Goal: Find specific page/section: Find specific page/section

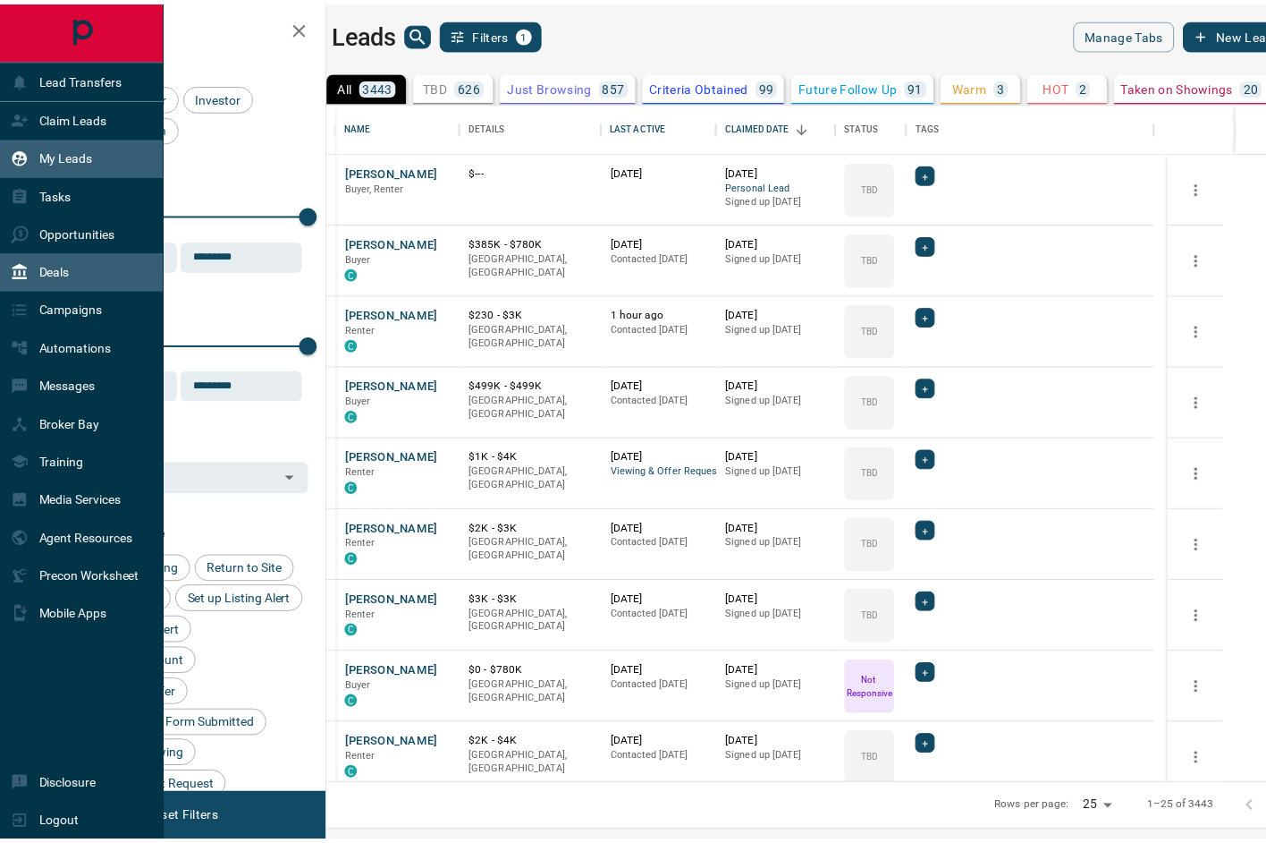
scroll to position [669, 928]
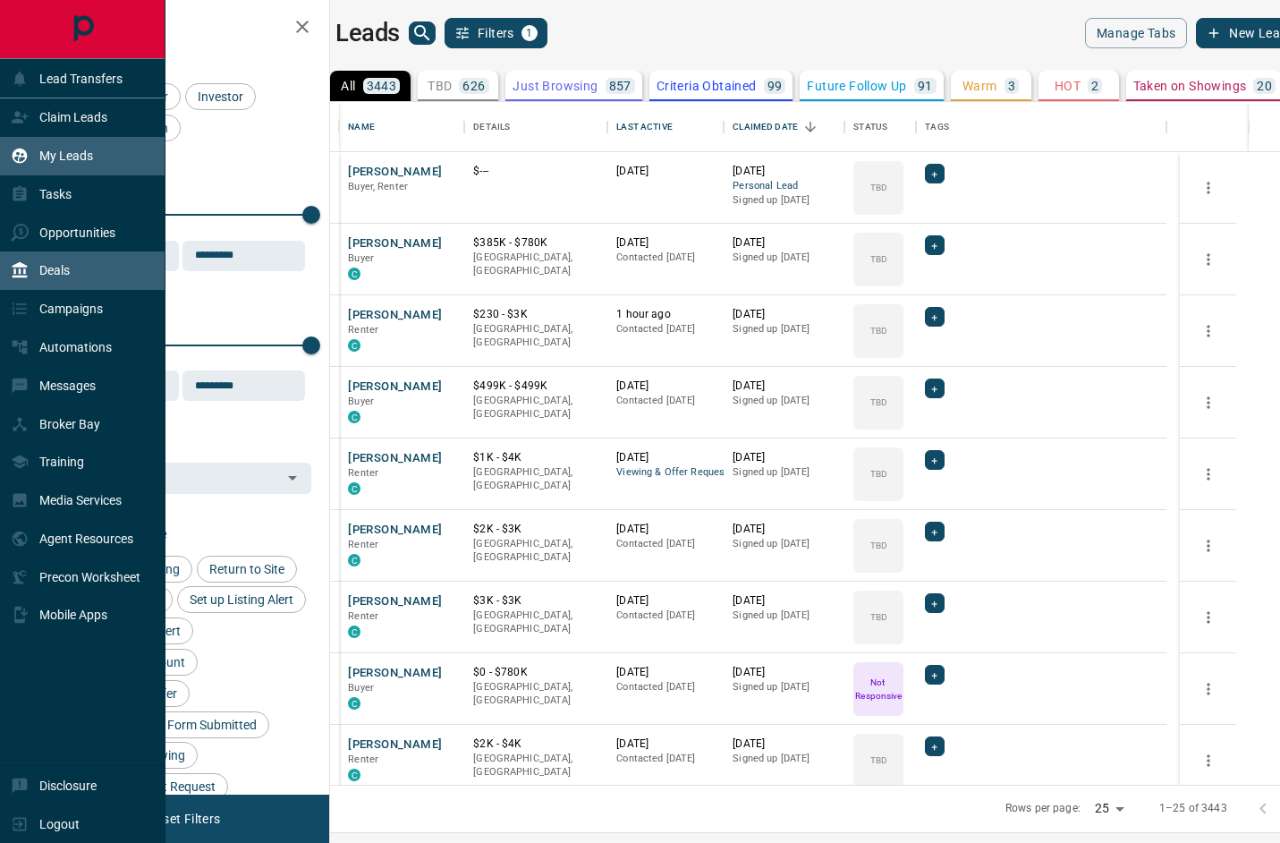
click at [43, 256] on div "Deals" at bounding box center [40, 271] width 59 height 30
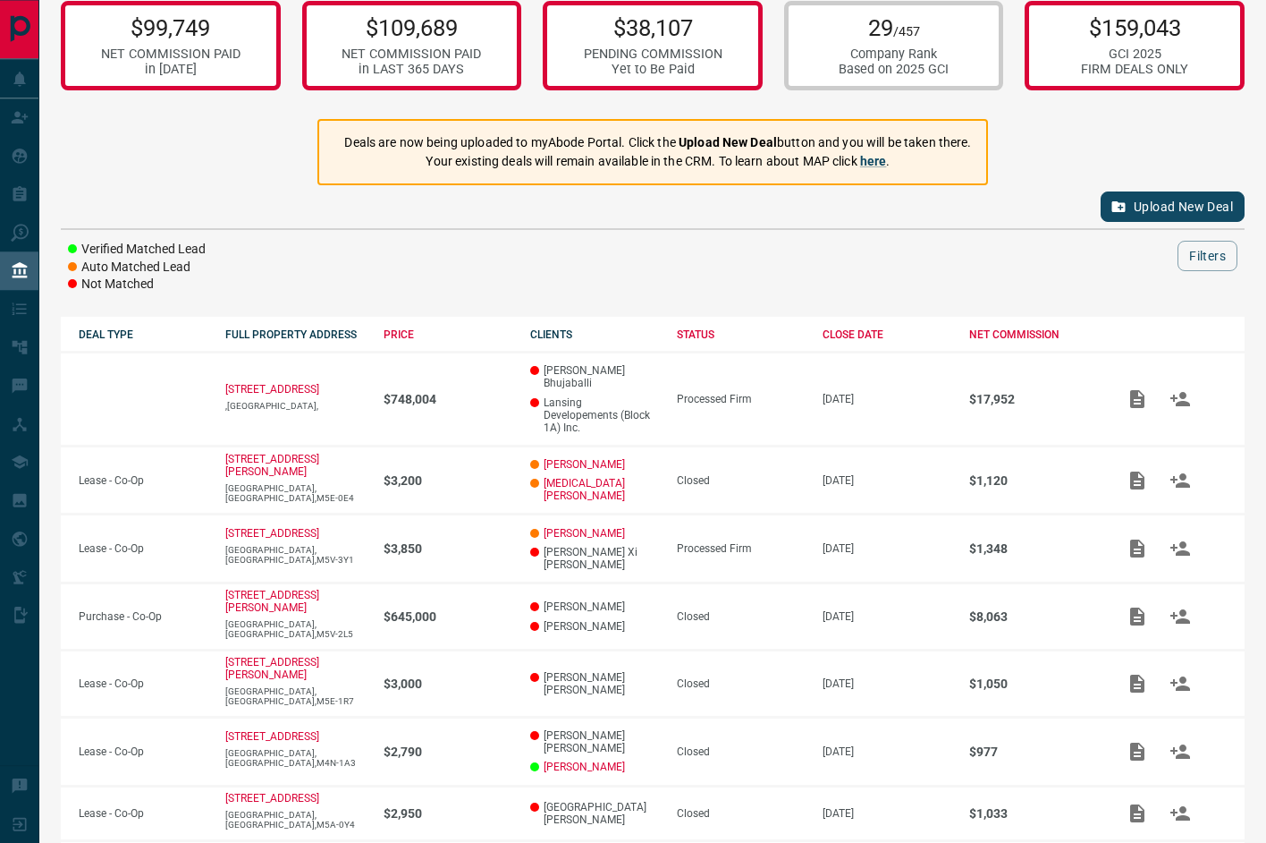
scroll to position [29, 0]
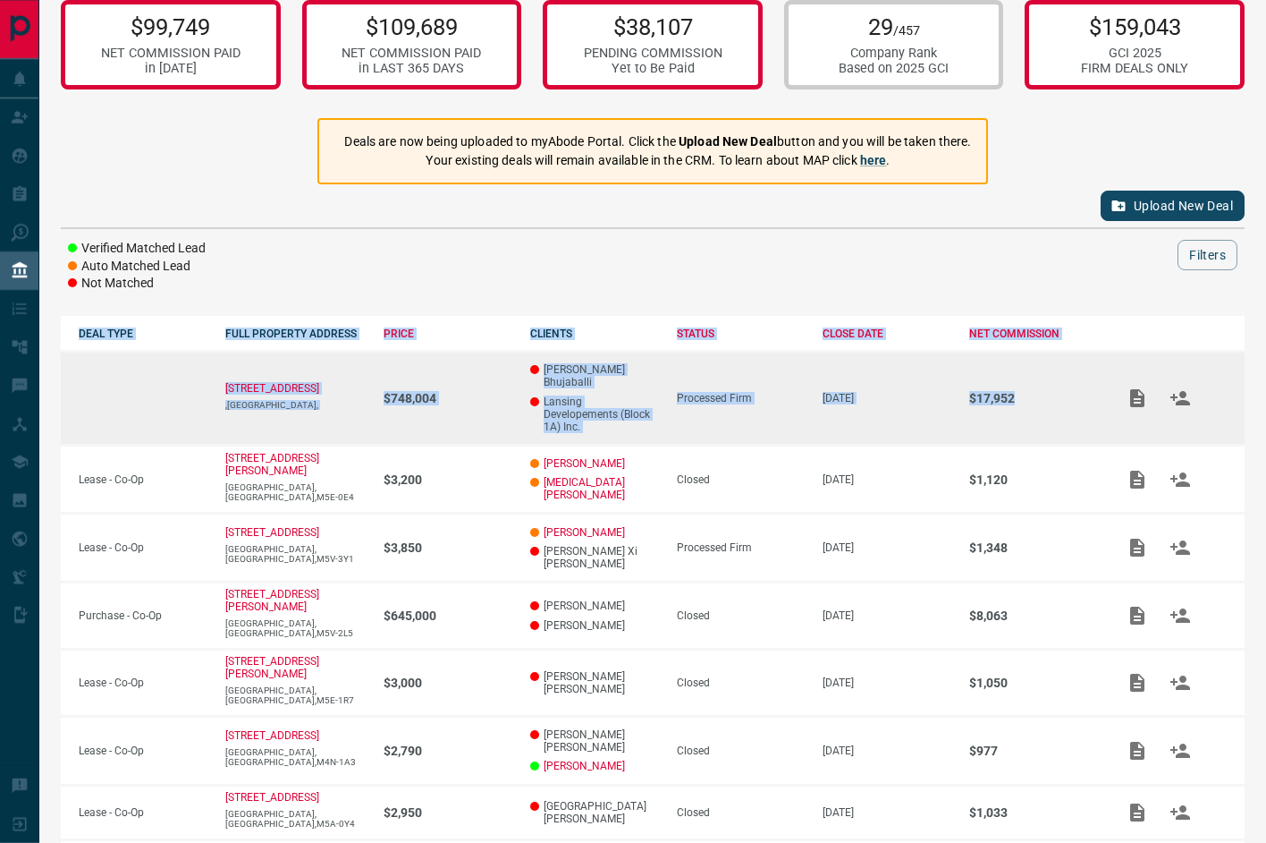
drag, startPoint x: 492, startPoint y: 195, endPoint x: 1051, endPoint y: 388, distance: 591.4
click at [1051, 388] on div "$99,749 NET COMMISSION PAID in [DATE] $109,689 NET COMMISSION PAID in LAST 365 …" at bounding box center [652, 545] width 1227 height 1149
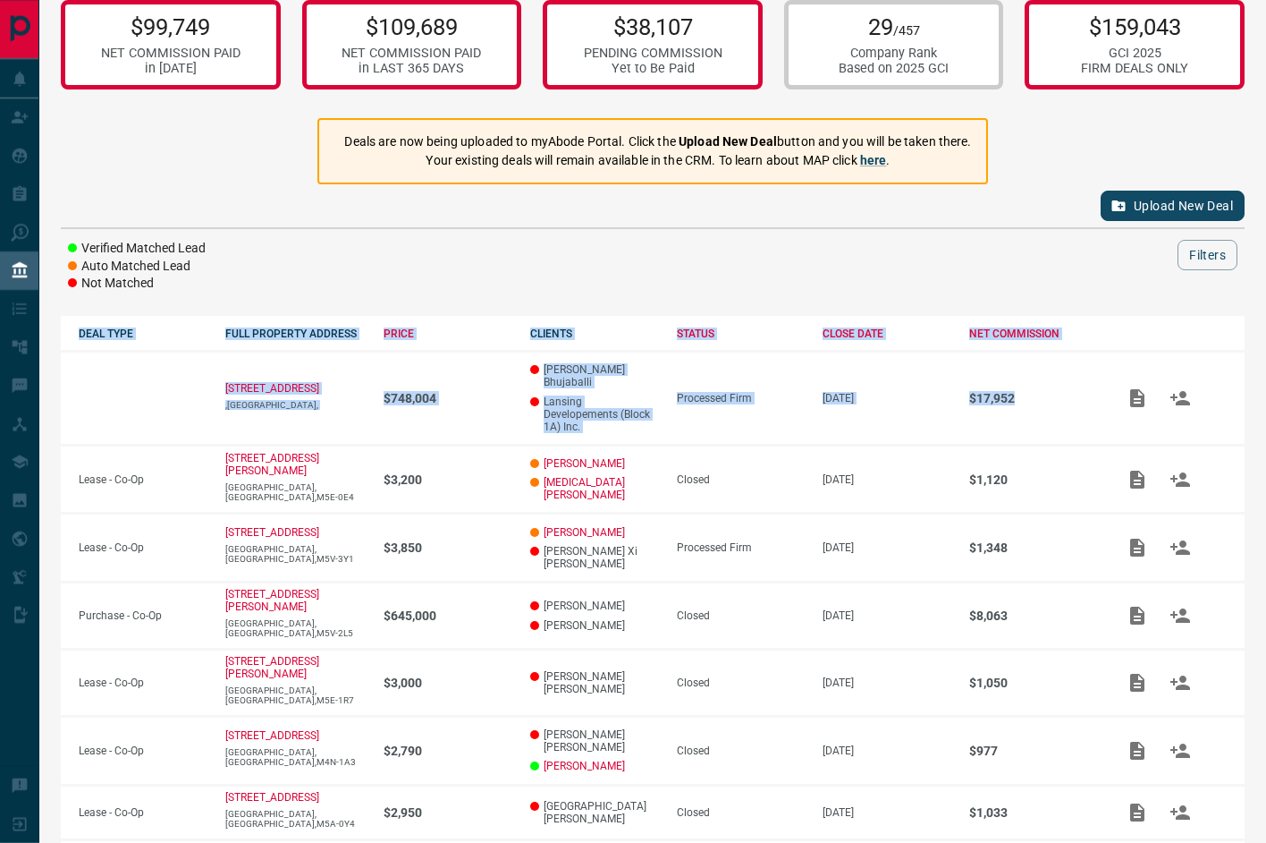
click at [711, 267] on div "Verified Matched Lead Auto Matched Lead Not Matched Filters" at bounding box center [653, 266] width 1184 height 53
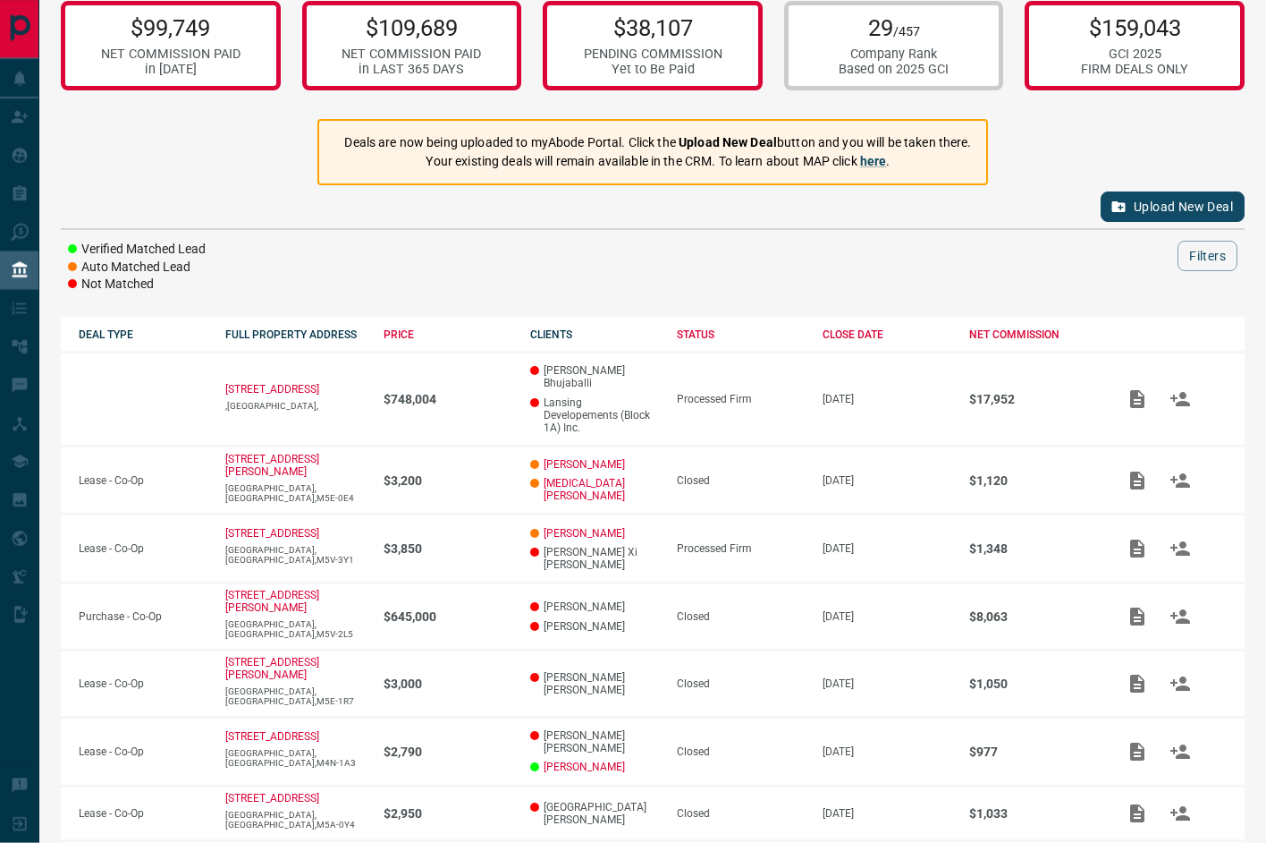
scroll to position [0, 0]
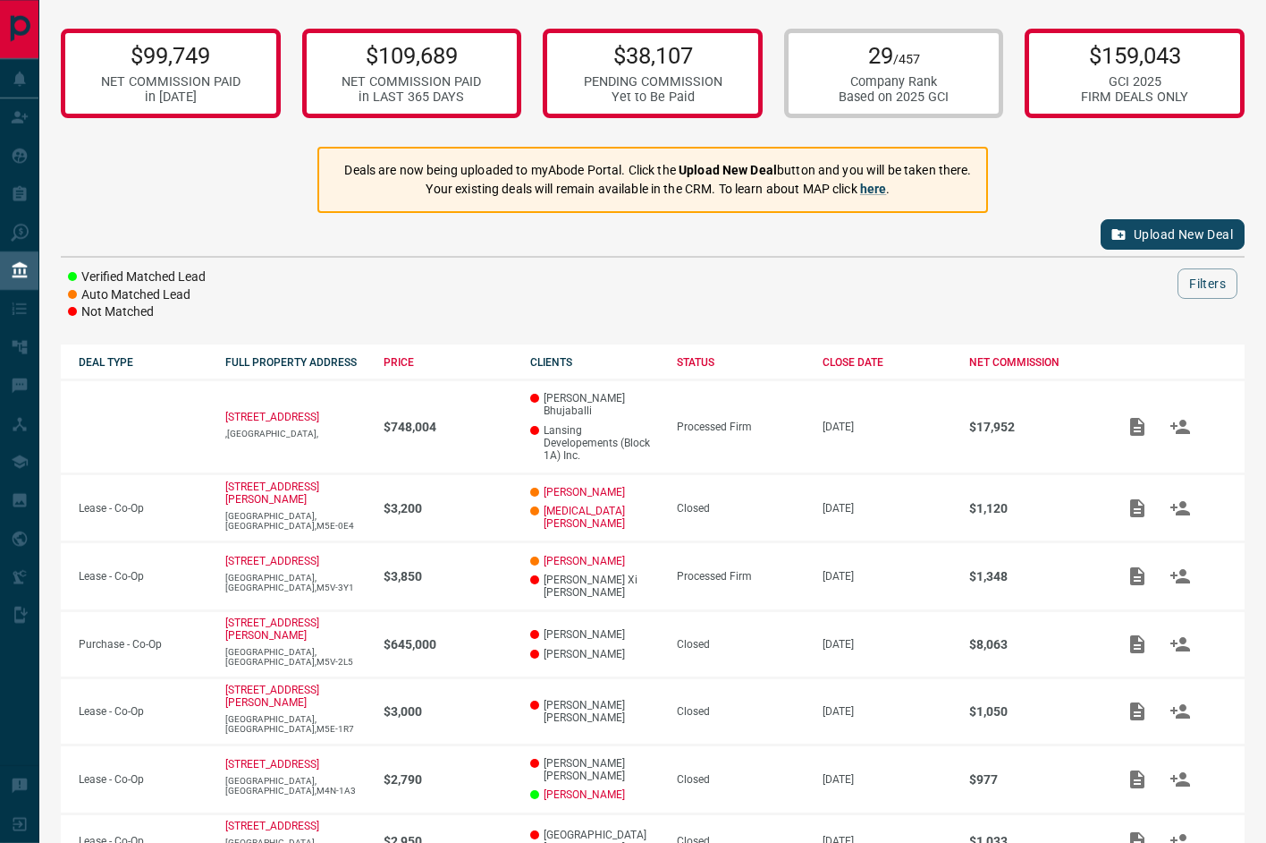
click at [658, 321] on div "$99,749 NET COMMISSION PAID in [DATE] $109,689 NET COMMISSION PAID in LAST 365 …" at bounding box center [652, 574] width 1227 height 1149
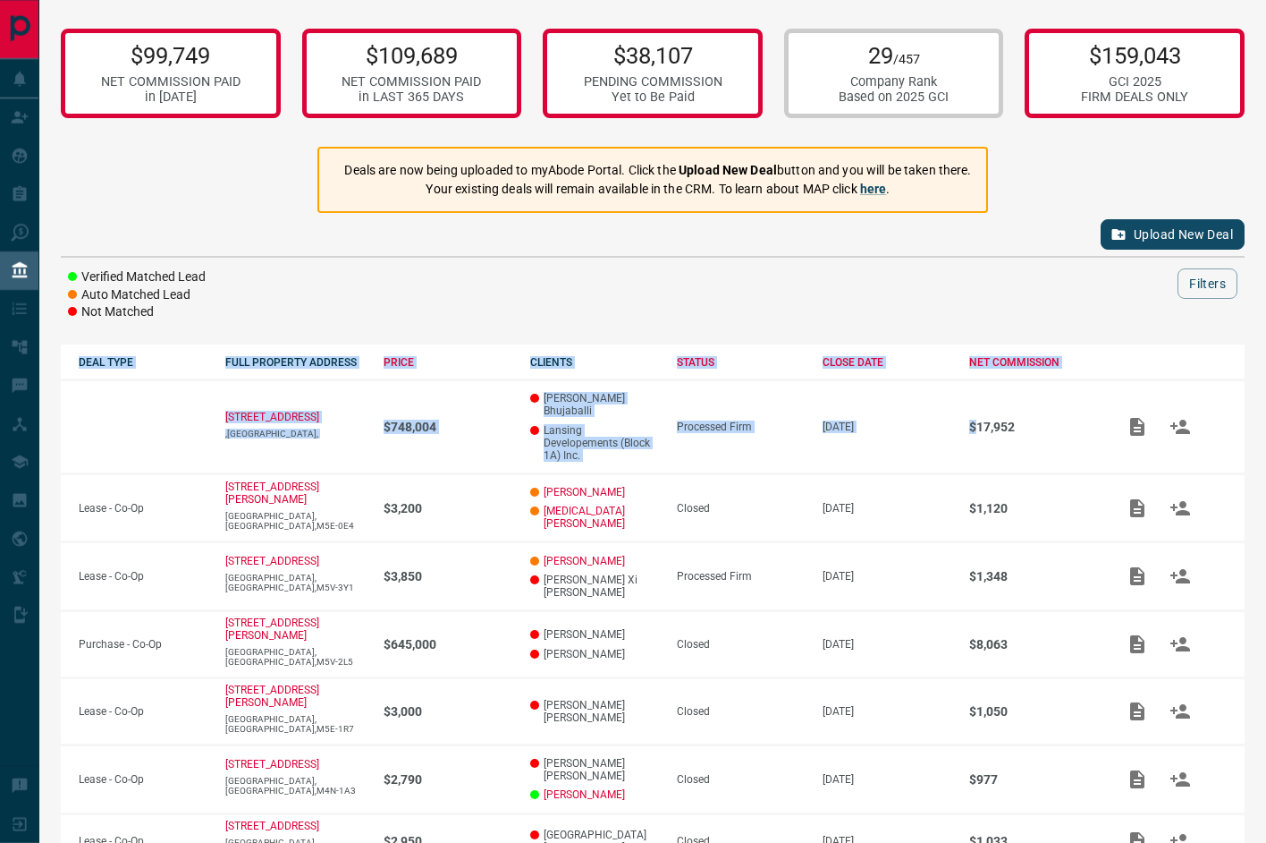
drag, startPoint x: 664, startPoint y: 321, endPoint x: 1029, endPoint y: 368, distance: 368.9
click at [1031, 373] on div "$99,749 NET COMMISSION PAID in [DATE] $109,689 NET COMMISSION PAID in LAST 365 …" at bounding box center [652, 574] width 1227 height 1149
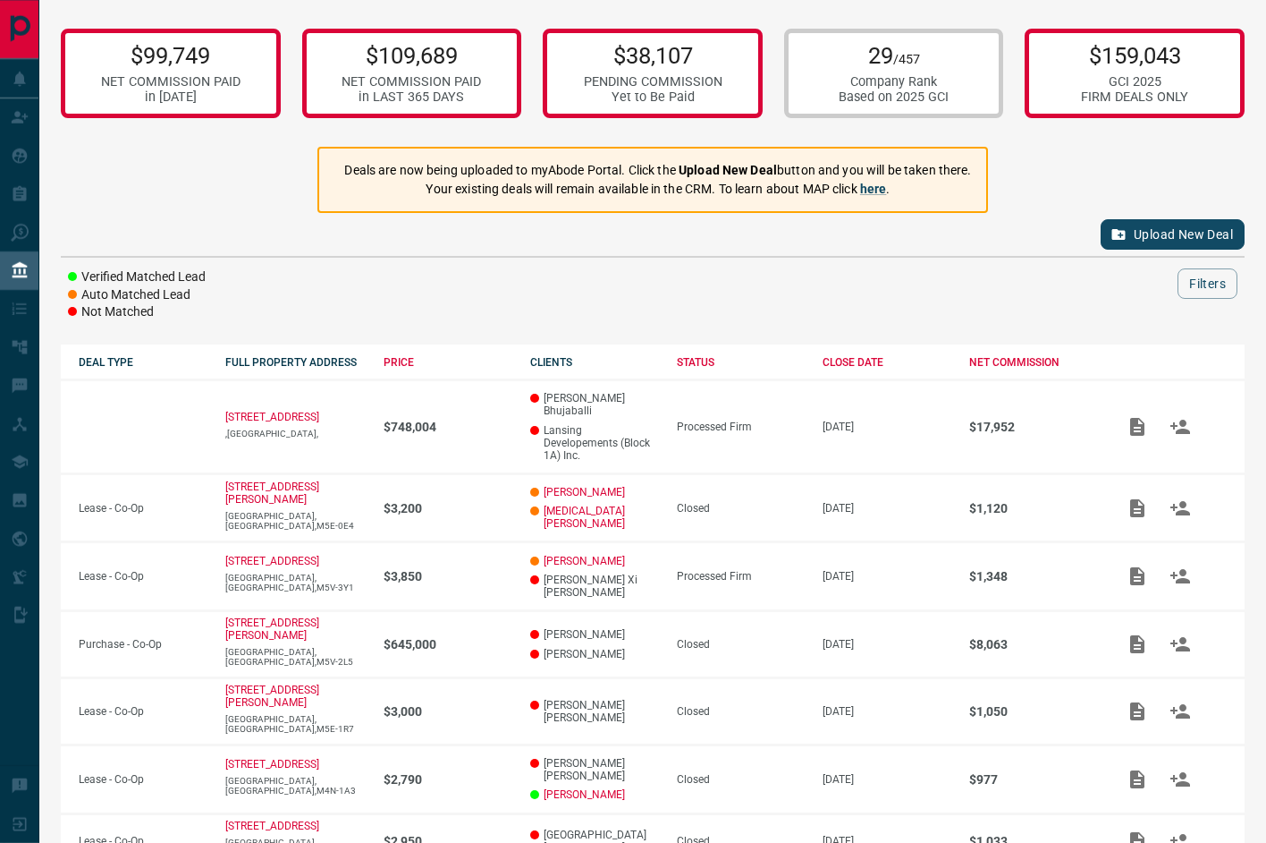
click at [1003, 280] on div at bounding box center [708, 283] width 940 height 30
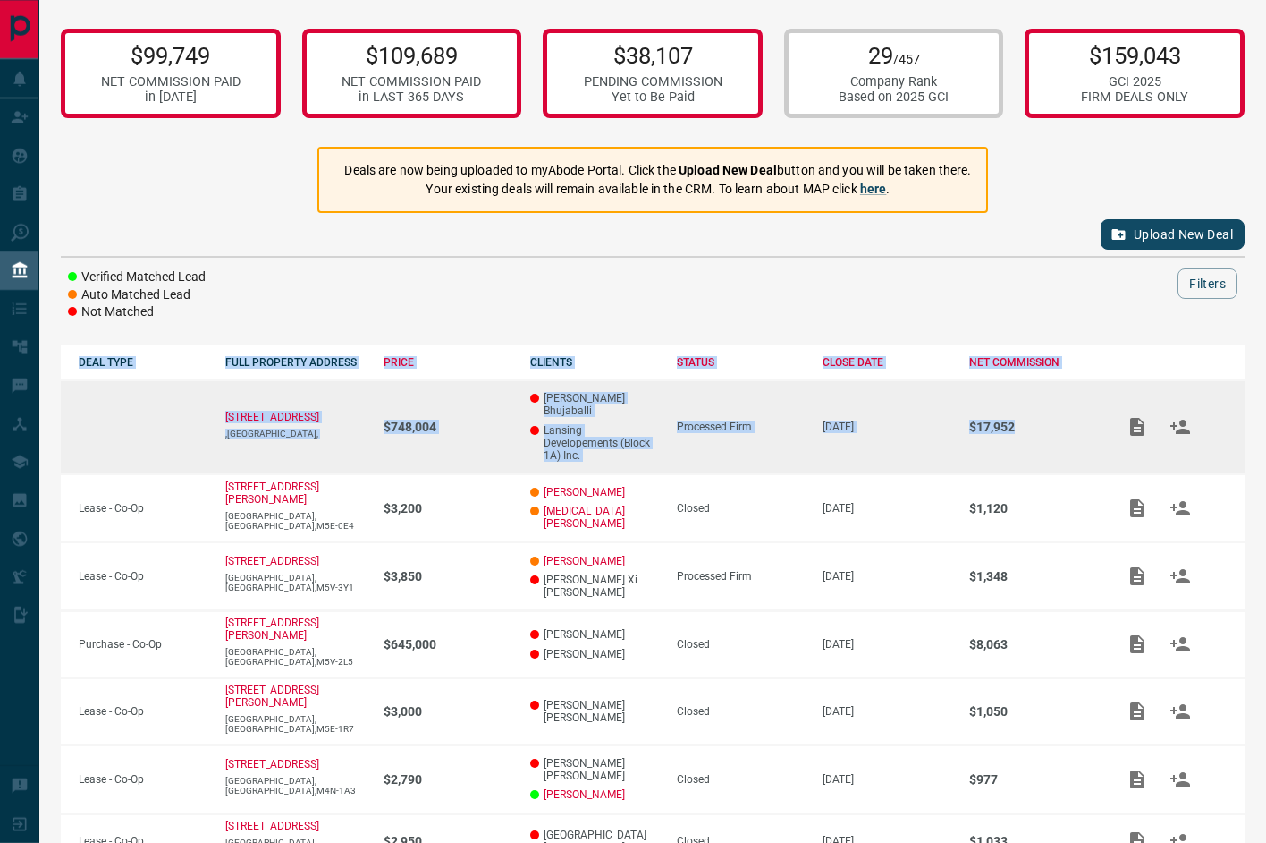
drag, startPoint x: 533, startPoint y: 303, endPoint x: 1100, endPoint y: 424, distance: 579.8
click at [1100, 424] on div "$99,749 NET COMMISSION PAID in [DATE] $109,689 NET COMMISSION PAID in LAST 365 …" at bounding box center [652, 574] width 1227 height 1149
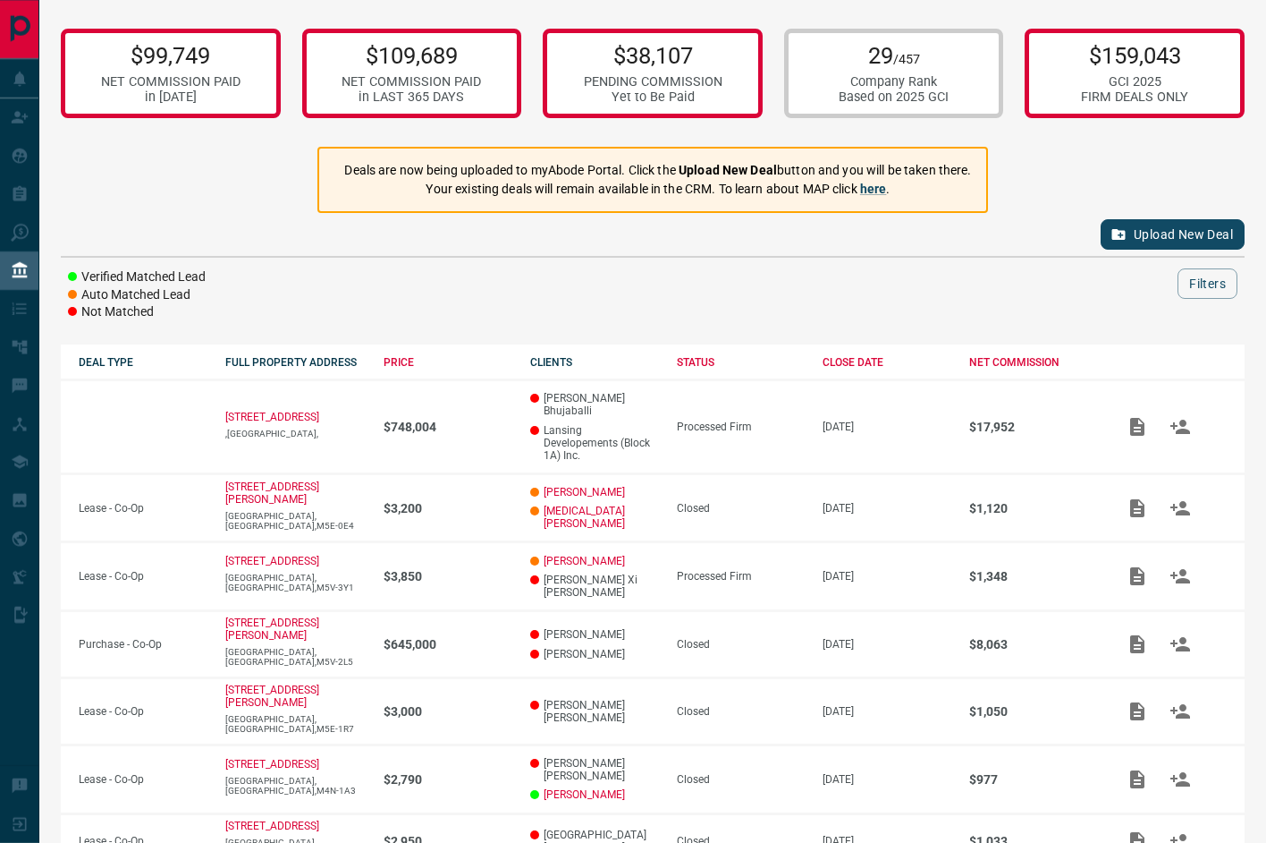
click at [979, 326] on div "$99,749 NET COMMISSION PAID in [DATE] $109,689 NET COMMISSION PAID in LAST 365 …" at bounding box center [652, 574] width 1227 height 1149
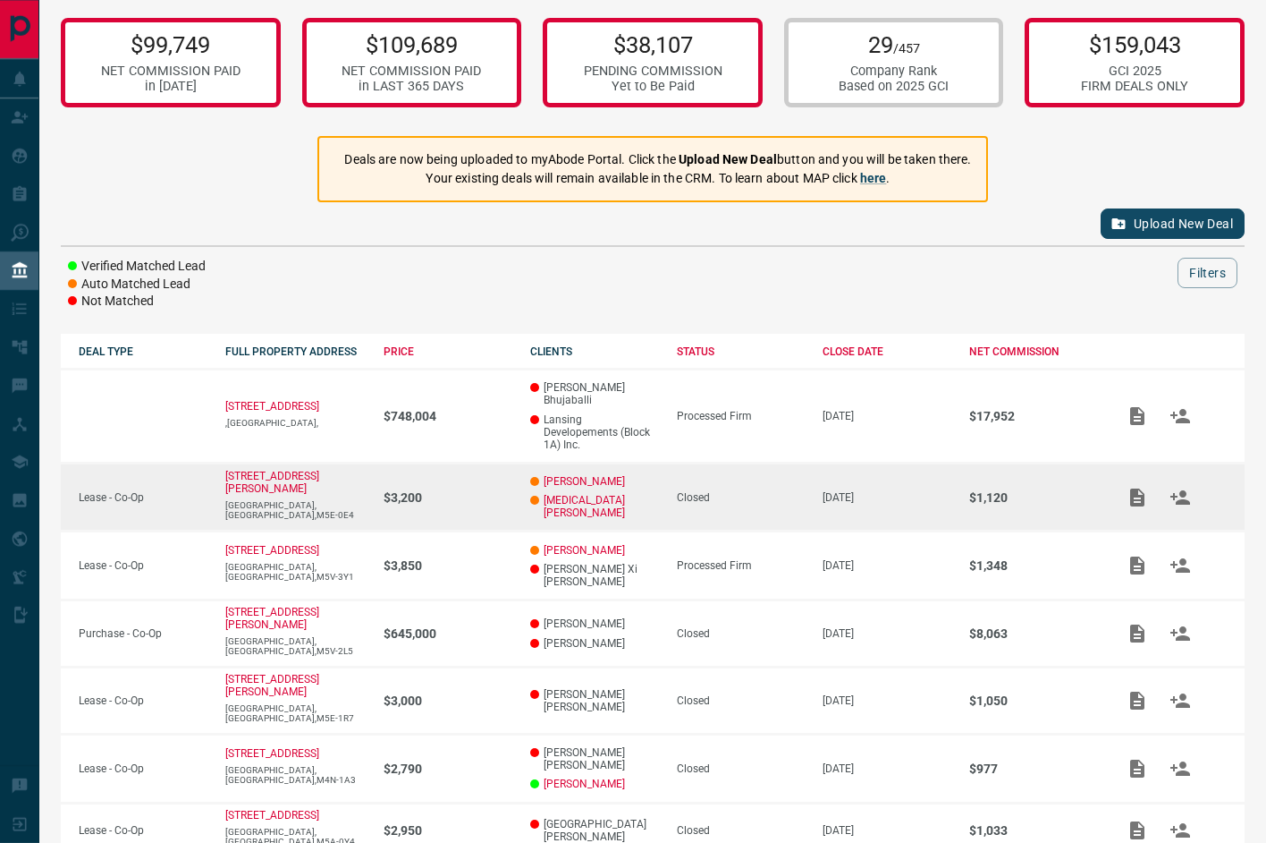
scroll to position [72, 0]
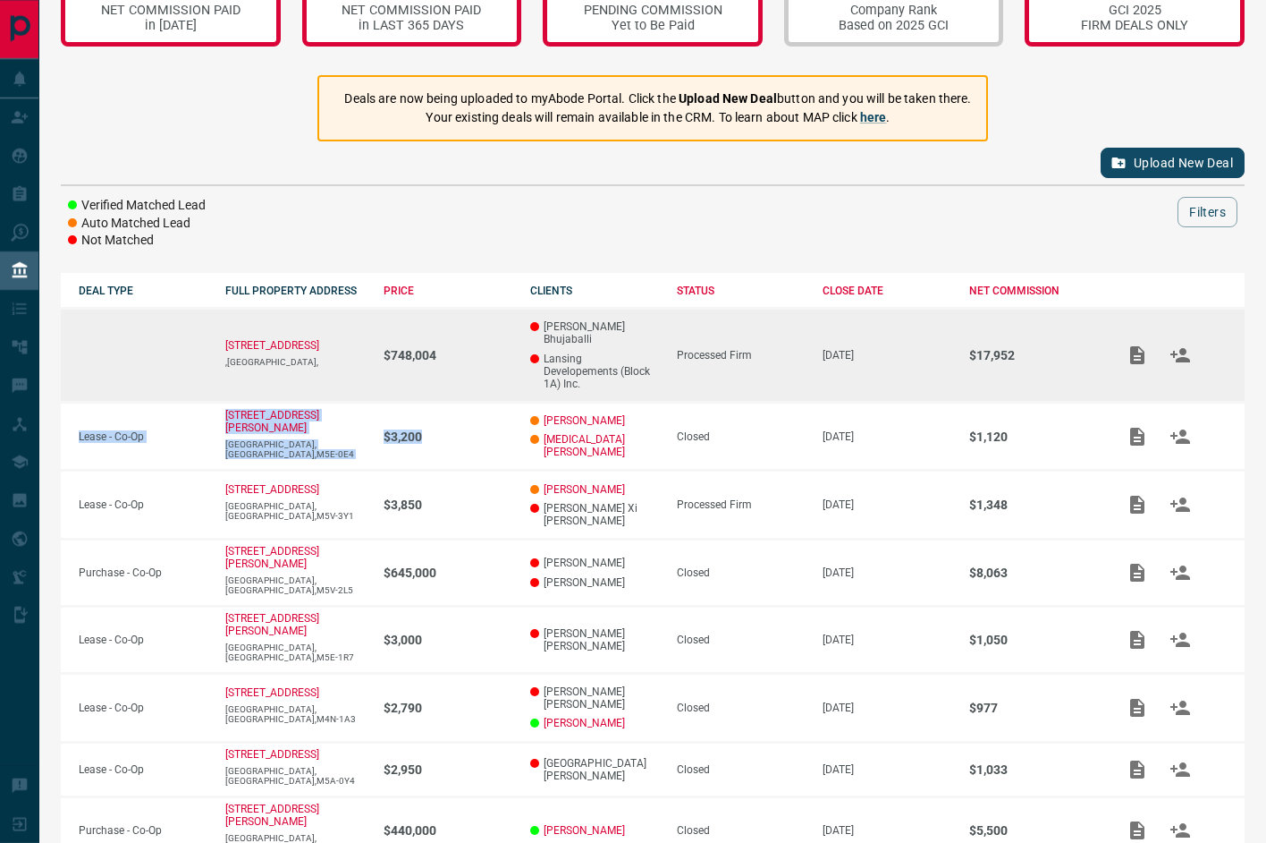
drag, startPoint x: 542, startPoint y: 214, endPoint x: 182, endPoint y: 332, distance: 379.3
click at [374, 419] on div "$99,749 NET COMMISSION PAID in [DATE] $109,689 NET COMMISSION PAID in LAST 365 …" at bounding box center [652, 502] width 1227 height 1149
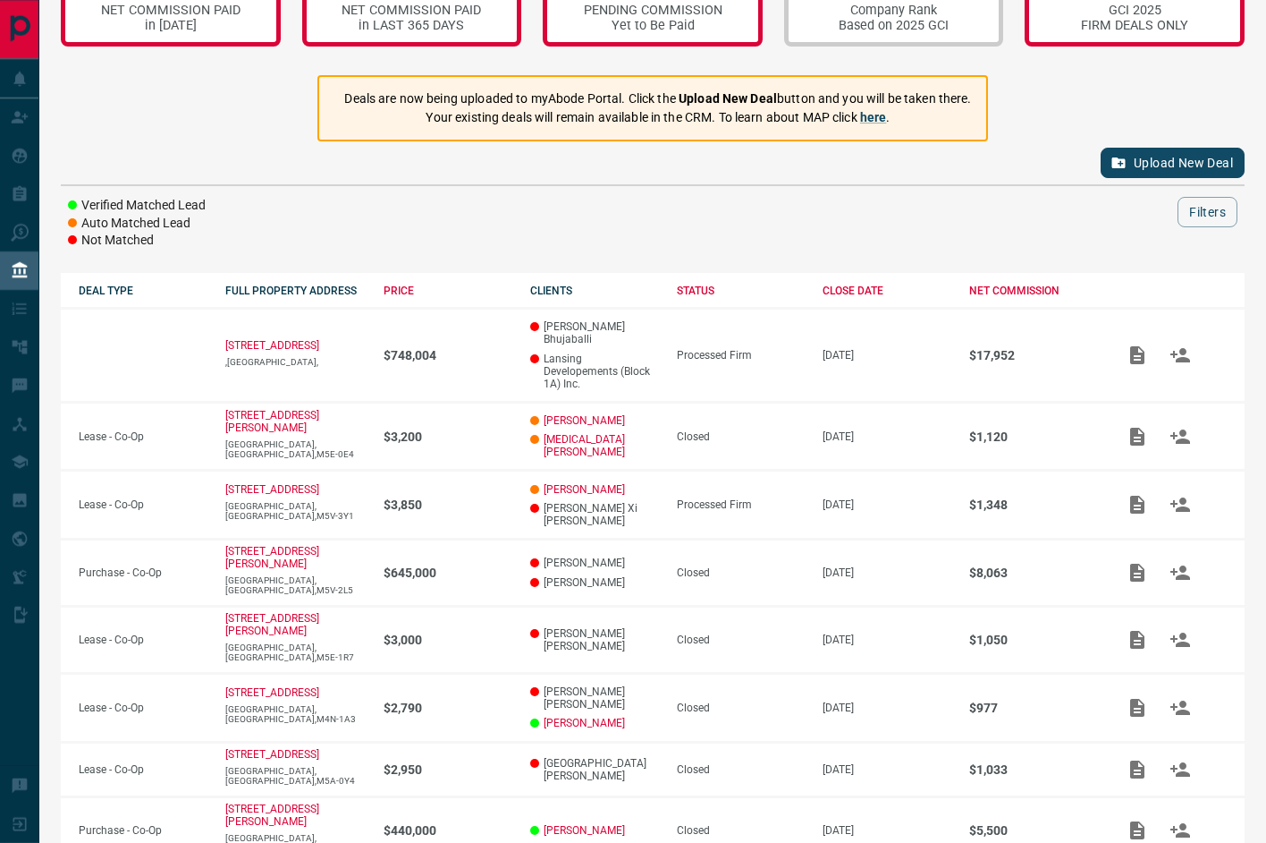
click at [214, 219] on div "Verified Matched Lead Auto Matched Lead Not Matched Filters" at bounding box center [653, 223] width 1184 height 53
drag, startPoint x: 191, startPoint y: 216, endPoint x: 23, endPoint y: 154, distance: 178.6
click at [23, 154] on div "Lead Transfers Claim Leads My Leads Tasks Opportunities Deals Campaigns Automat…" at bounding box center [633, 502] width 1266 height 1149
click at [349, 207] on div at bounding box center [708, 212] width 940 height 30
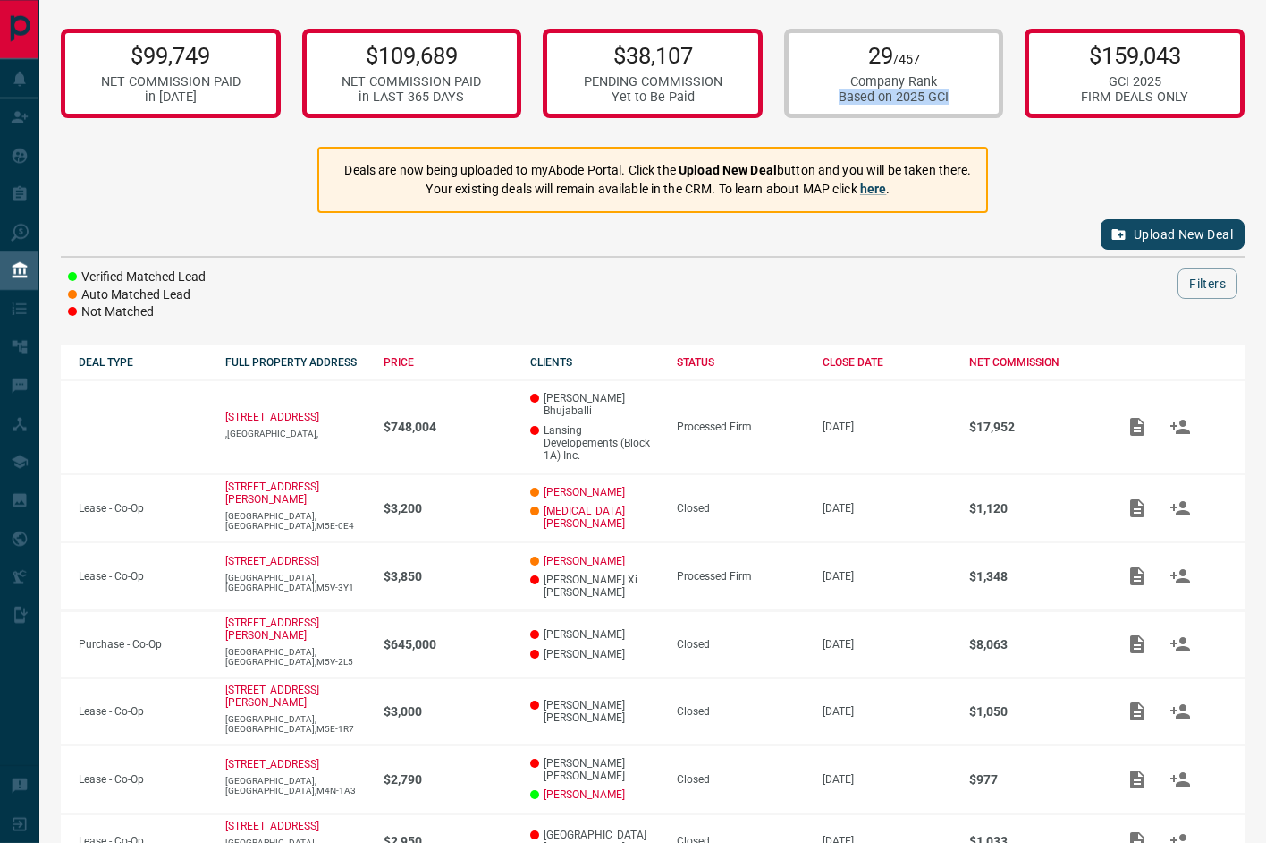
click at [970, 86] on div "29 /457 Company Rank Based on 2025 GCI" at bounding box center [894, 73] width 220 height 89
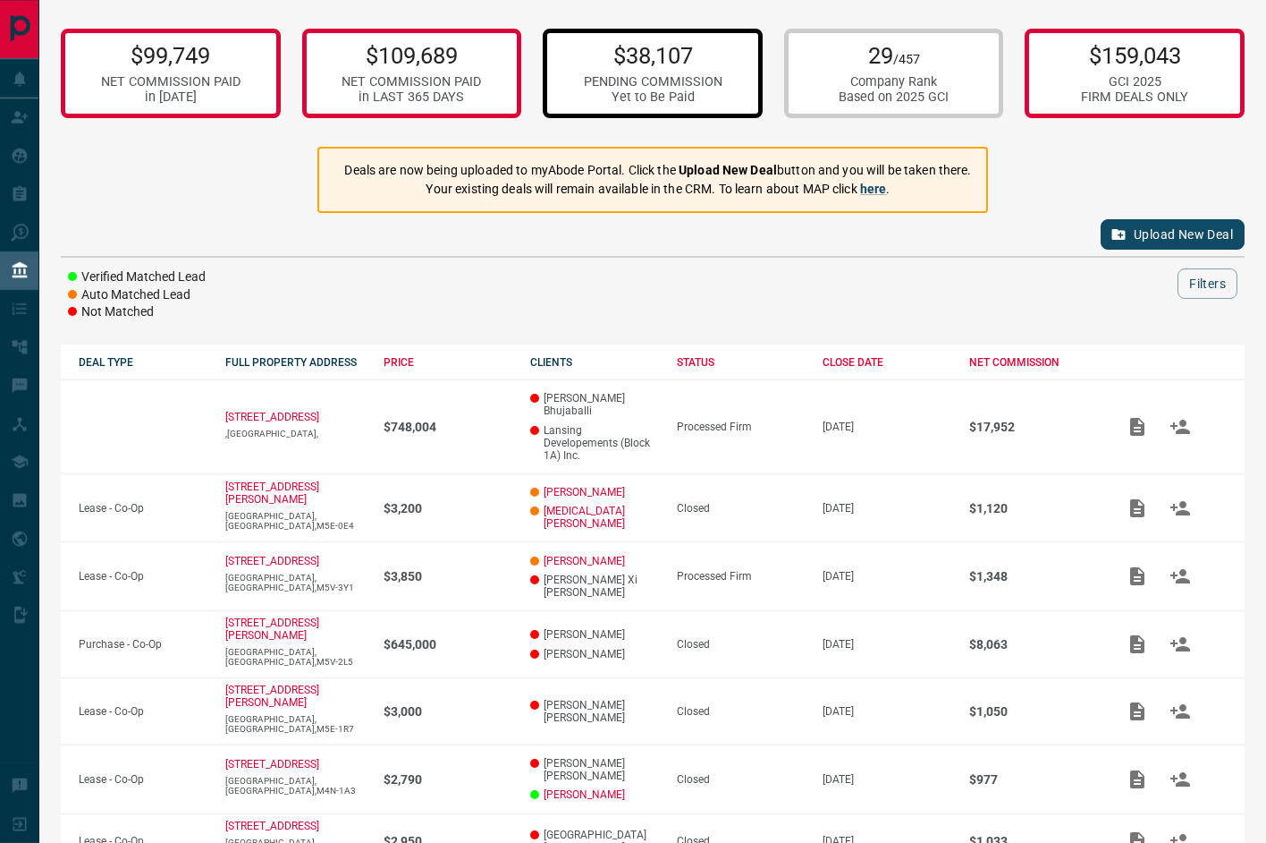
drag, startPoint x: 671, startPoint y: 75, endPoint x: 682, endPoint y: 72, distance: 11.9
click at [671, 74] on div "PENDING COMMISSION" at bounding box center [653, 81] width 139 height 15
click at [928, 77] on div "Company Rank" at bounding box center [894, 81] width 110 height 15
click at [496, 60] on div "$109,689 NET COMMISSION PAID in LAST 365 DAYS" at bounding box center [412, 73] width 220 height 89
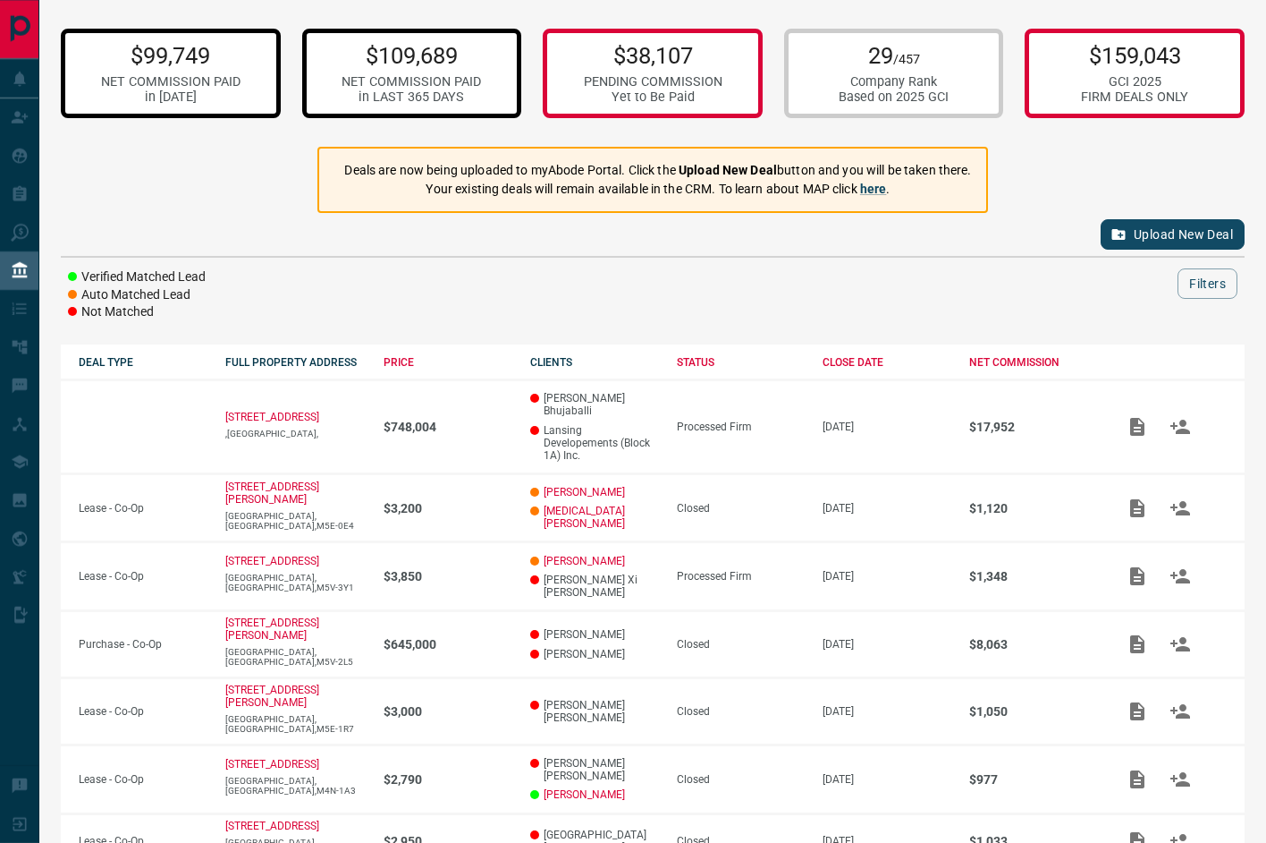
click at [165, 56] on p "$99,749" at bounding box center [171, 55] width 140 height 27
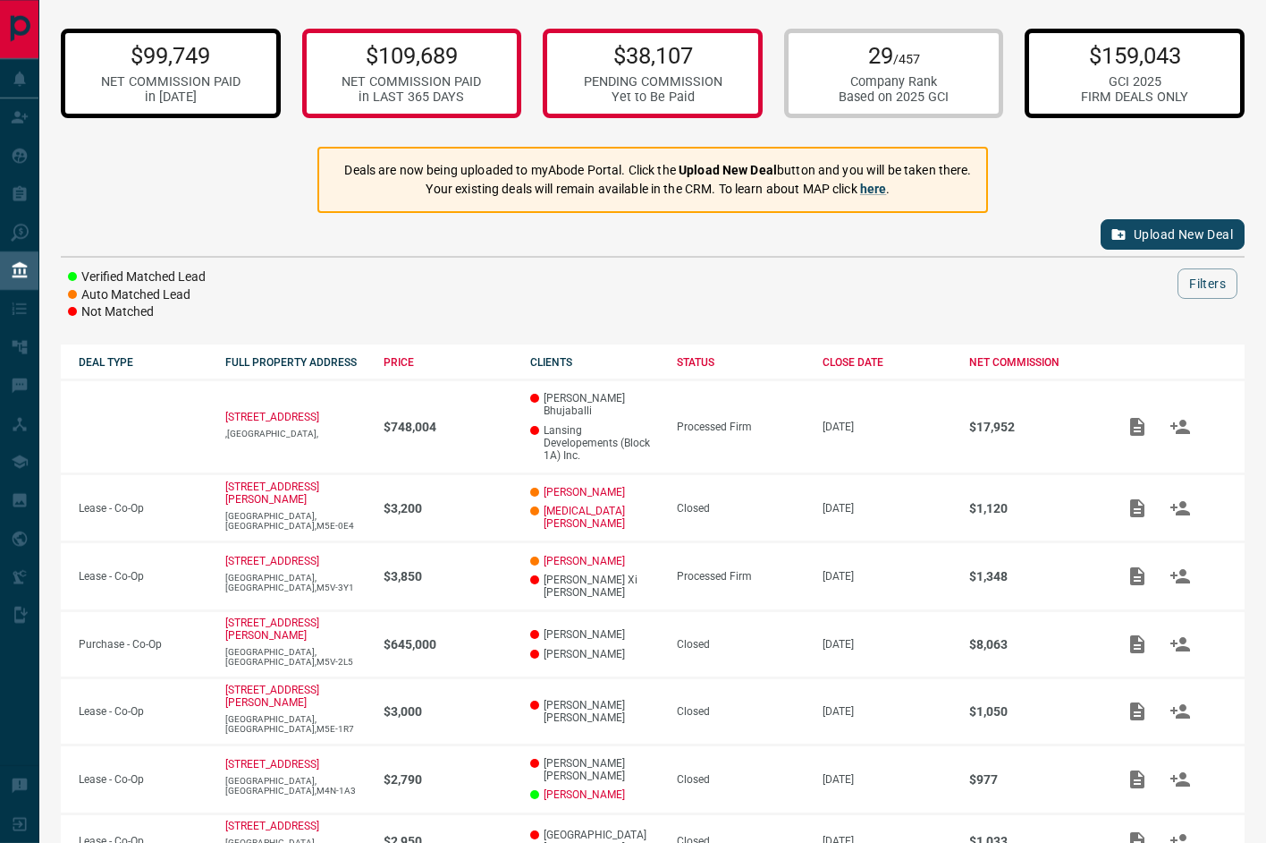
click at [1122, 98] on div "FIRM DEALS ONLY" at bounding box center [1134, 96] width 107 height 15
click at [1185, 174] on div "$99,749 NET COMMISSION PAID in [DATE] $109,689 NET COMMISSION PAID in LAST 365 …" at bounding box center [652, 574] width 1227 height 1149
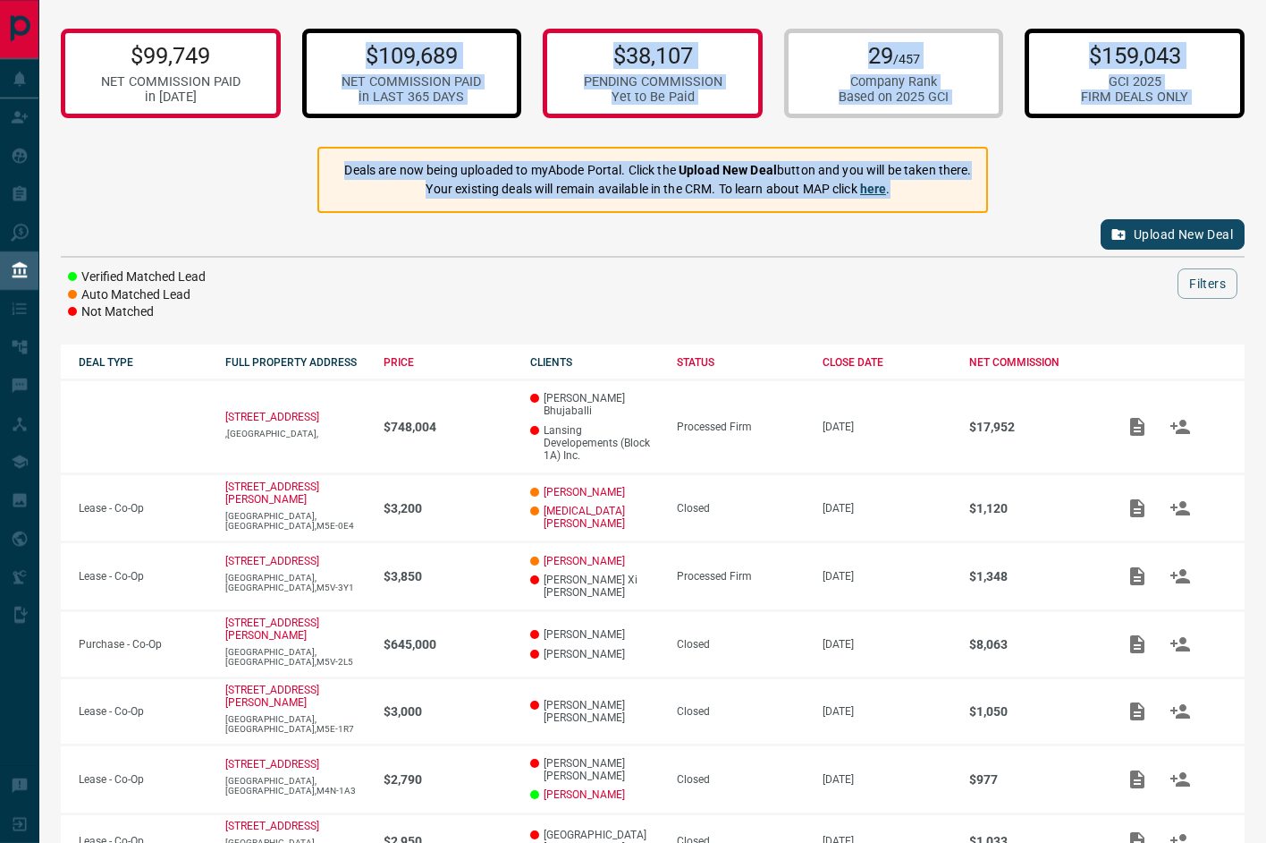
drag, startPoint x: 826, startPoint y: 128, endPoint x: 360, endPoint y: 63, distance: 470.5
click at [360, 63] on div "$99,749 NET COMMISSION PAID in [DATE] $109,689 NET COMMISSION PAID in LAST 365 …" at bounding box center [652, 574] width 1227 height 1149
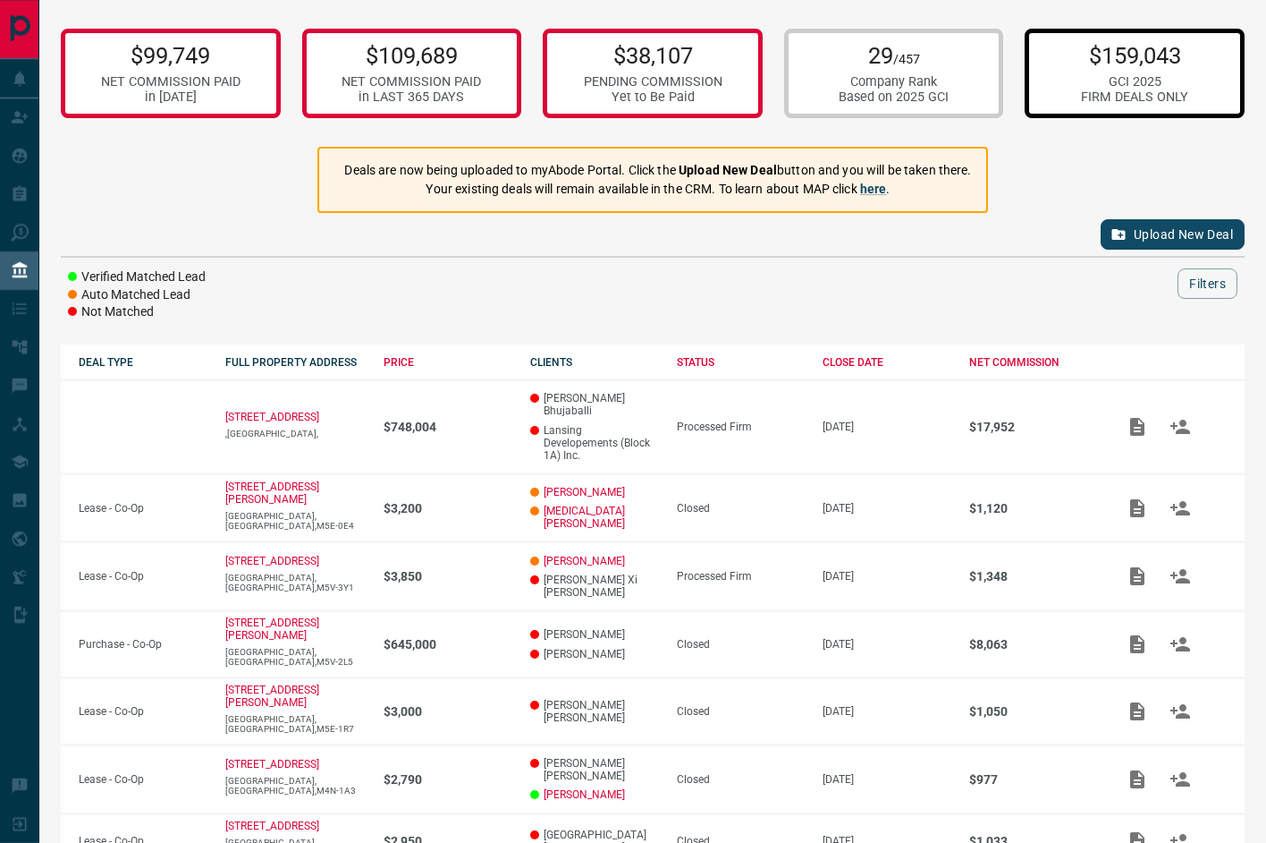
click at [701, 255] on div "Upload New Deal Verified Matched Lead Auto Matched Lead Not Matched Filters" at bounding box center [653, 267] width 1184 height 108
